Goal: Check status: Check status

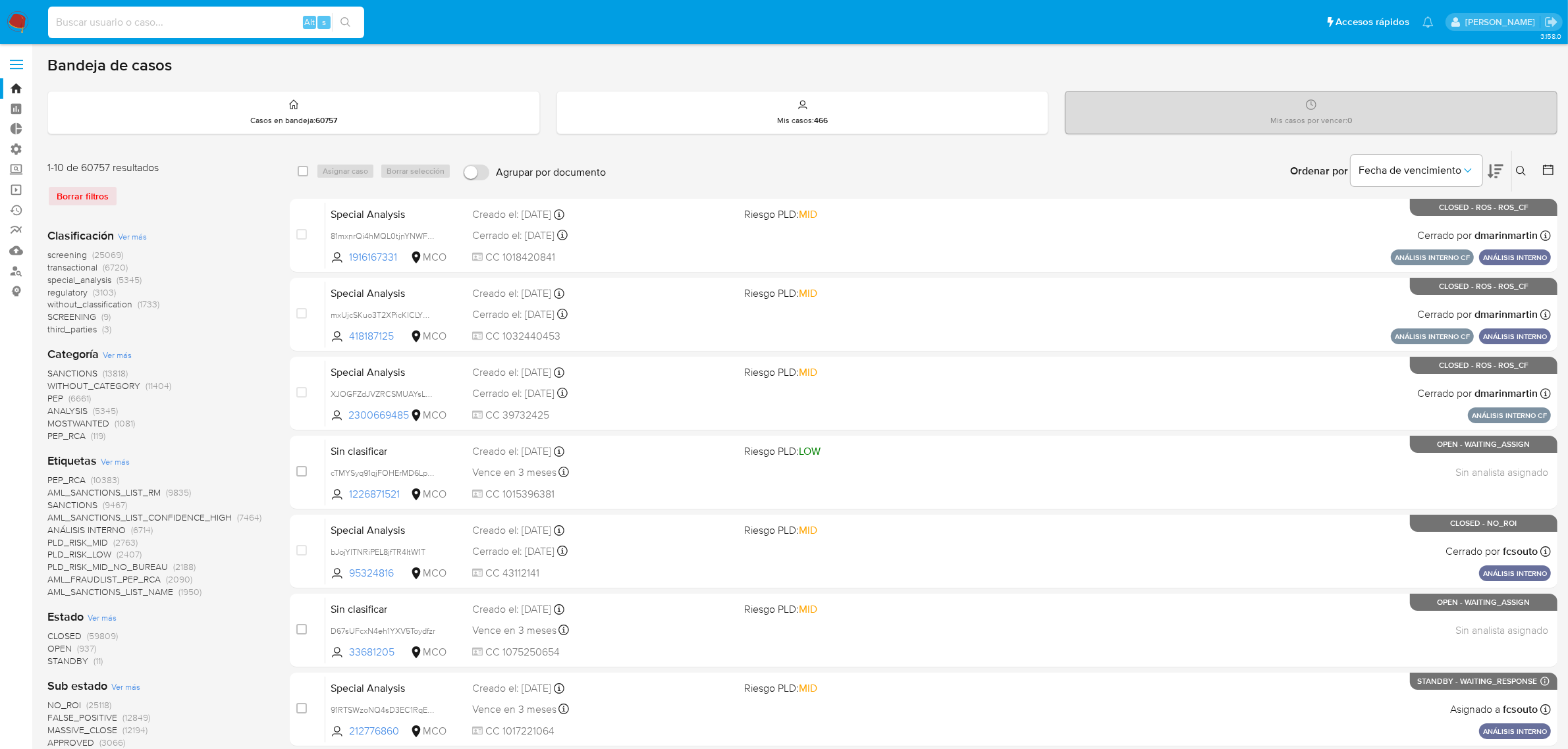
click at [116, 21] on input at bounding box center [206, 23] width 316 height 18
paste input "176893593"
type input "176893593"
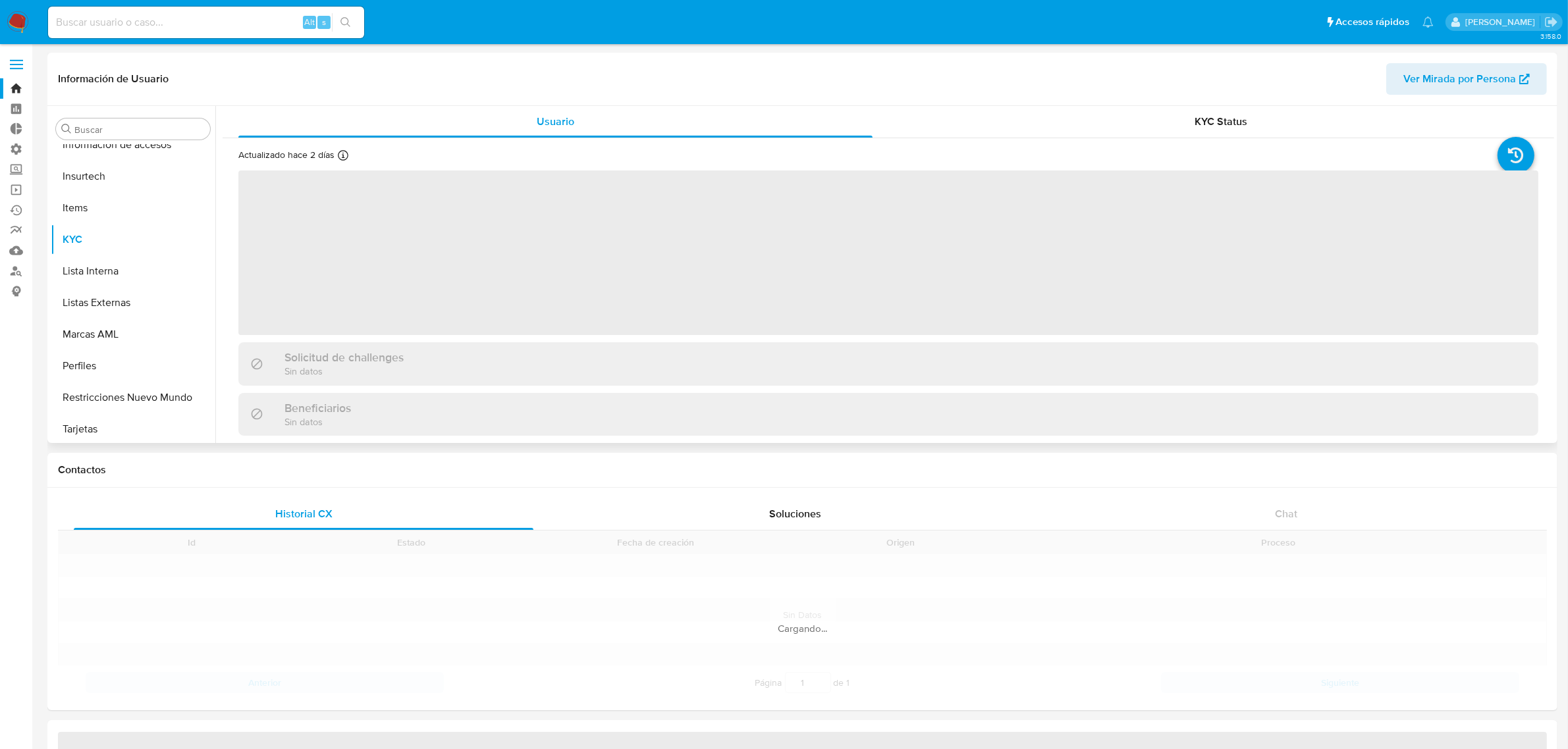
scroll to position [555, 0]
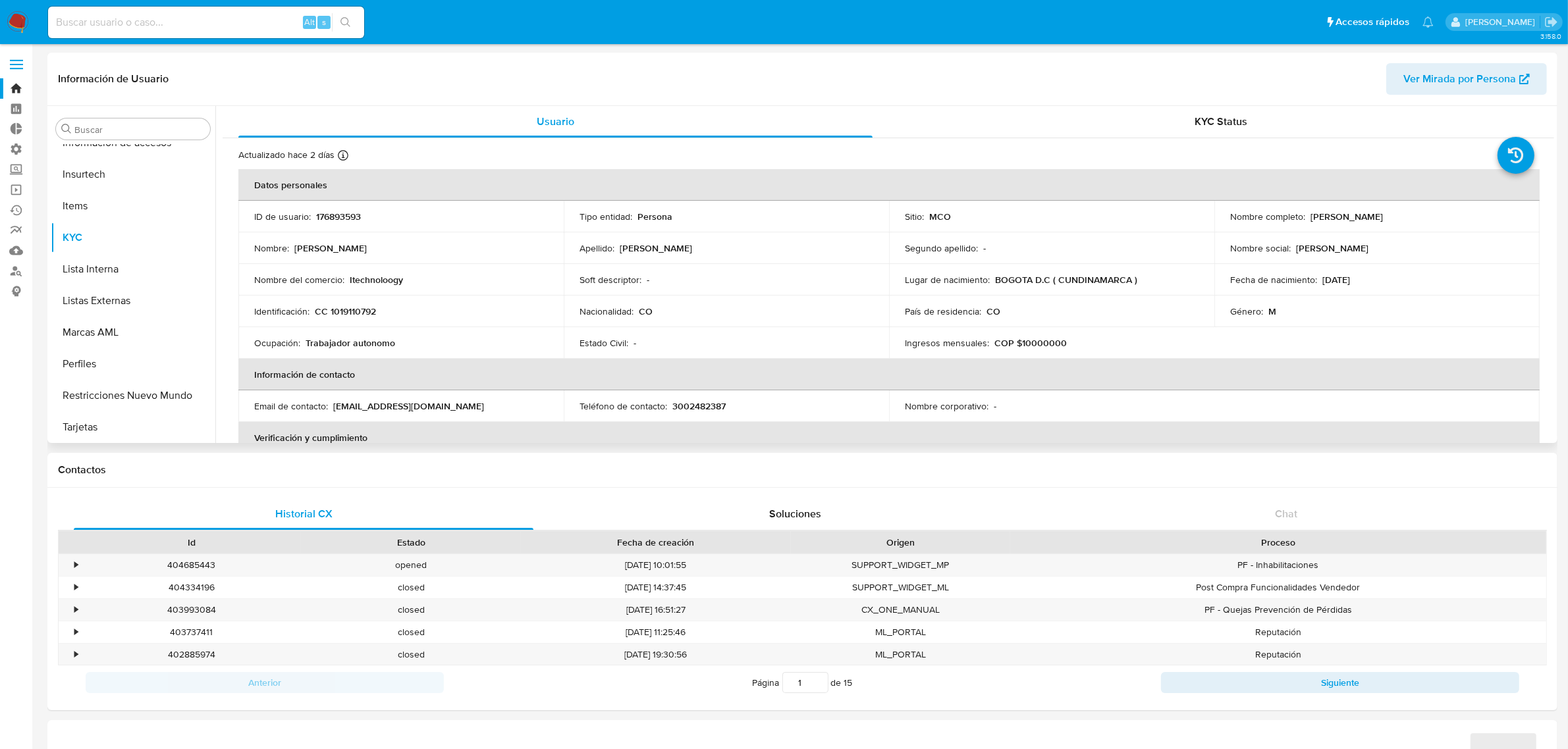
select select "10"
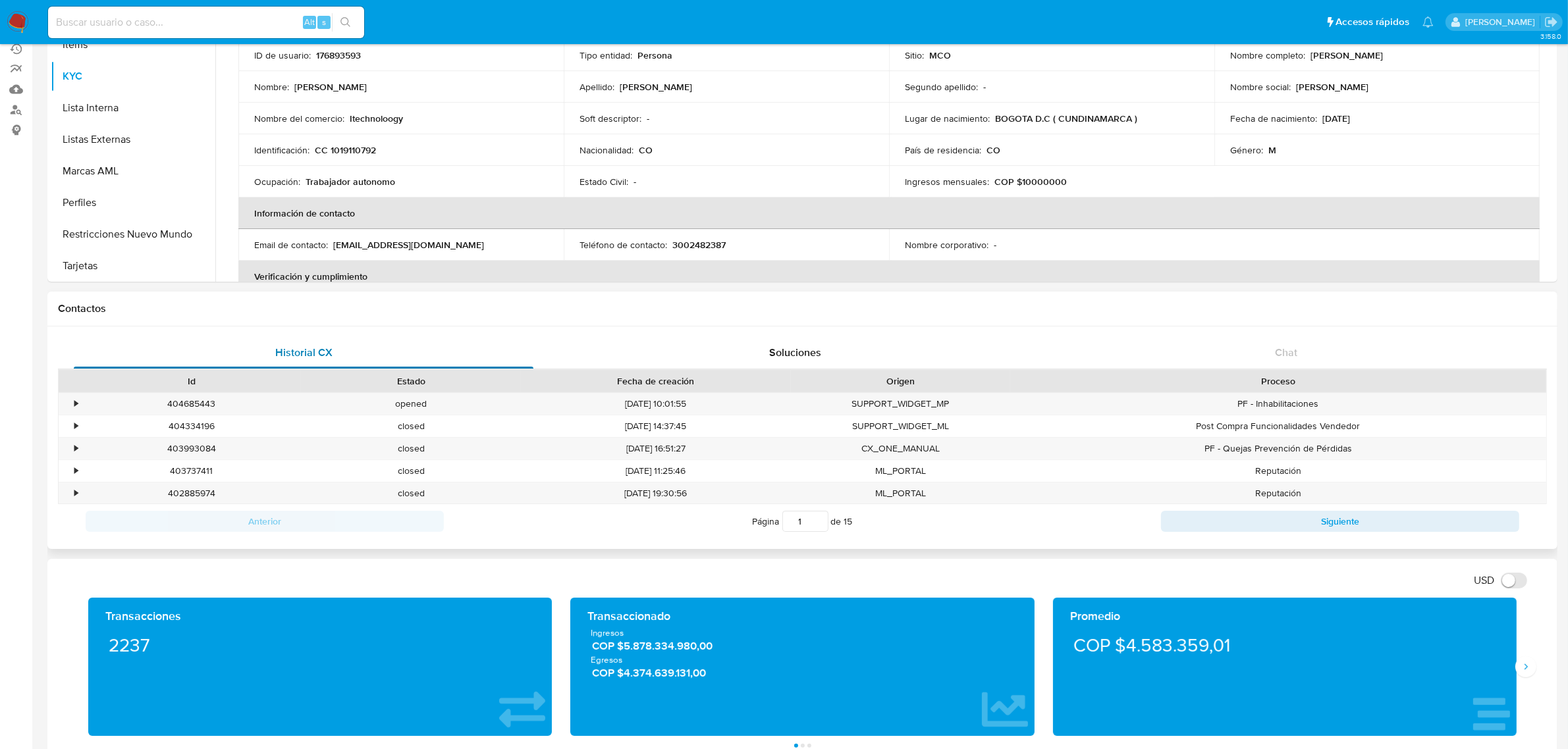
scroll to position [165, 0]
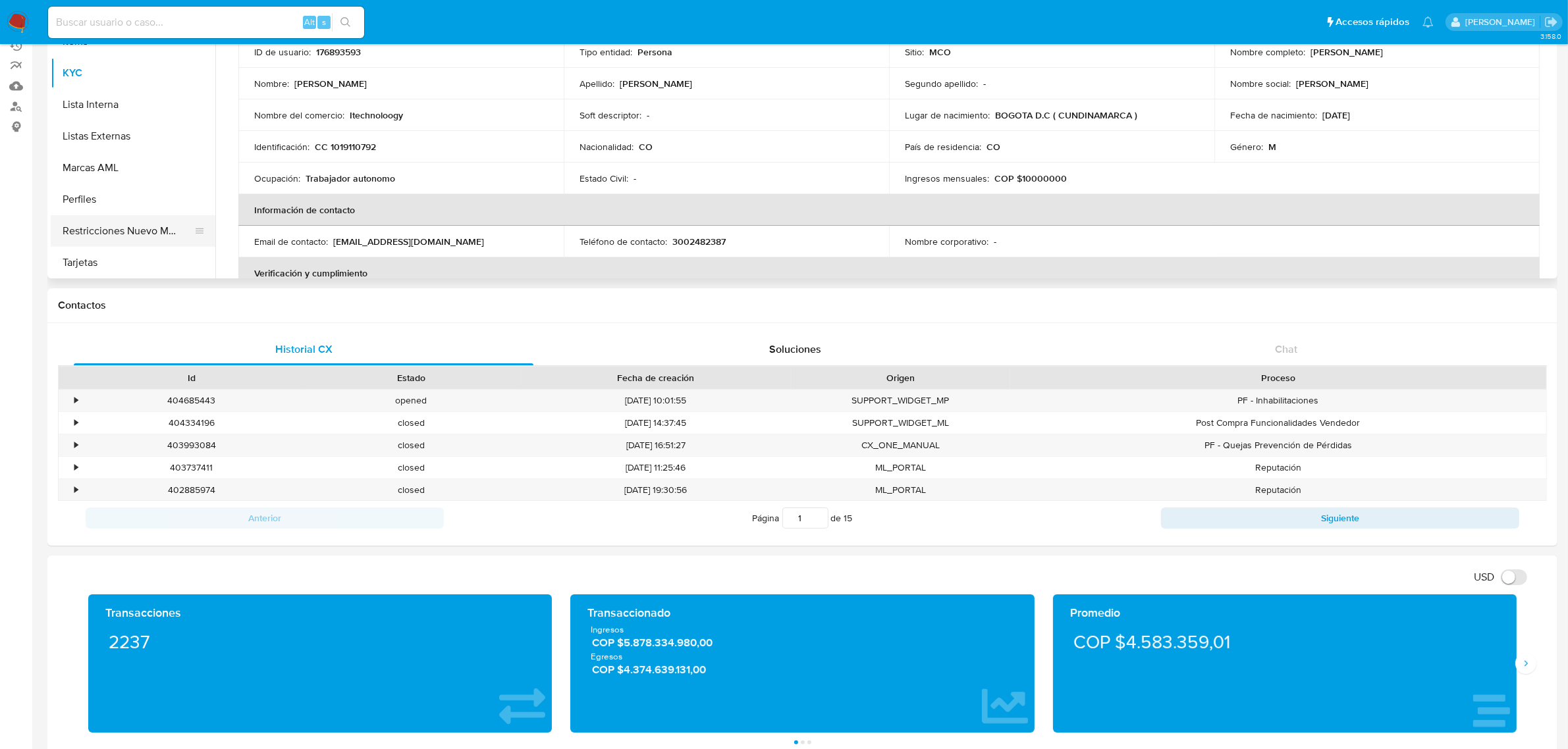
click at [105, 229] on button "Restricciones Nuevo Mundo" at bounding box center [128, 231] width 154 height 32
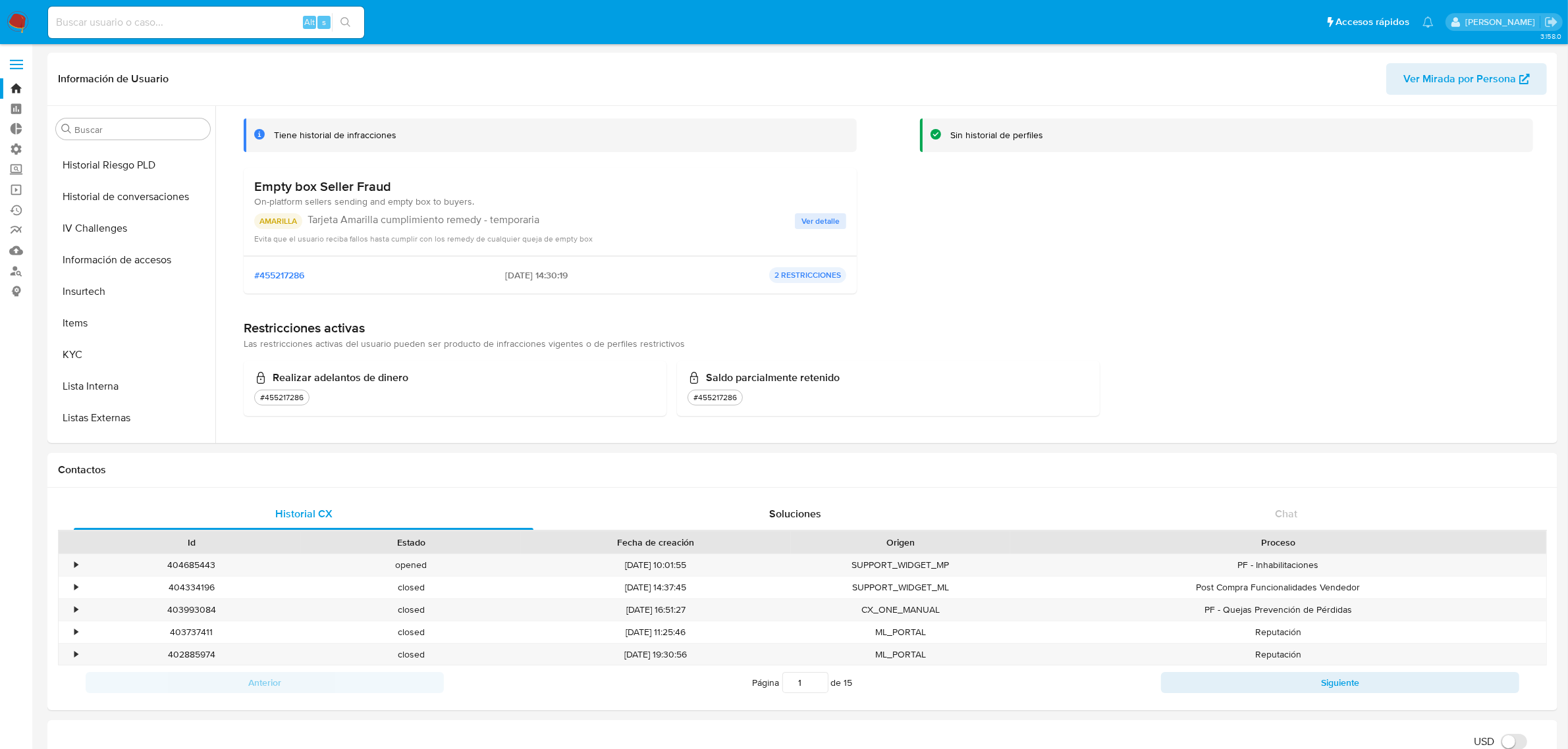
scroll to position [473, 0]
click at [242, 25] on input at bounding box center [206, 23] width 316 height 18
paste input "176893593"
type input "176893593"
click at [341, 21] on icon "search-icon" at bounding box center [346, 23] width 11 height 11
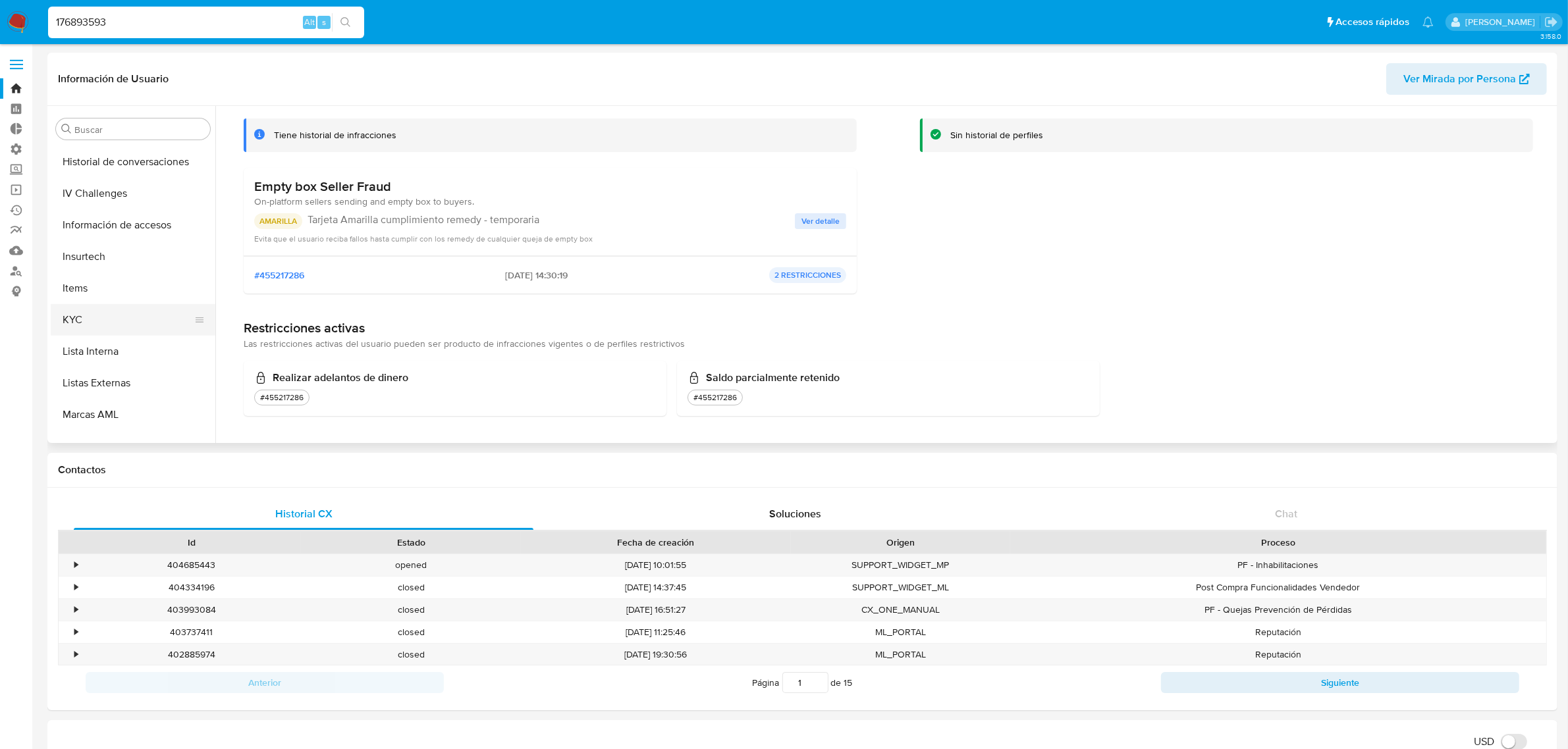
click at [74, 307] on button "KYC" at bounding box center [128, 320] width 154 height 32
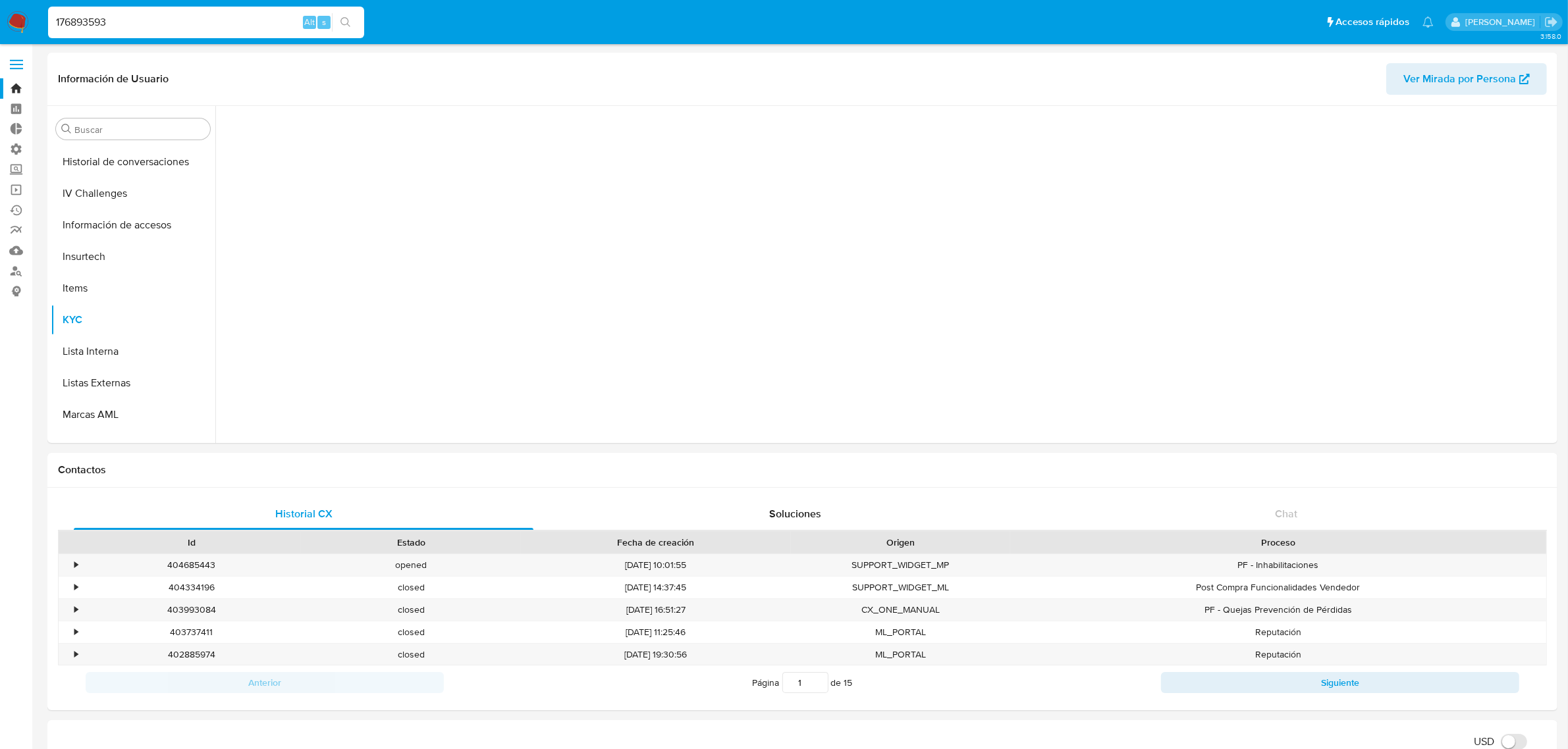
scroll to position [0, 0]
